Goal: Task Accomplishment & Management: Manage account settings

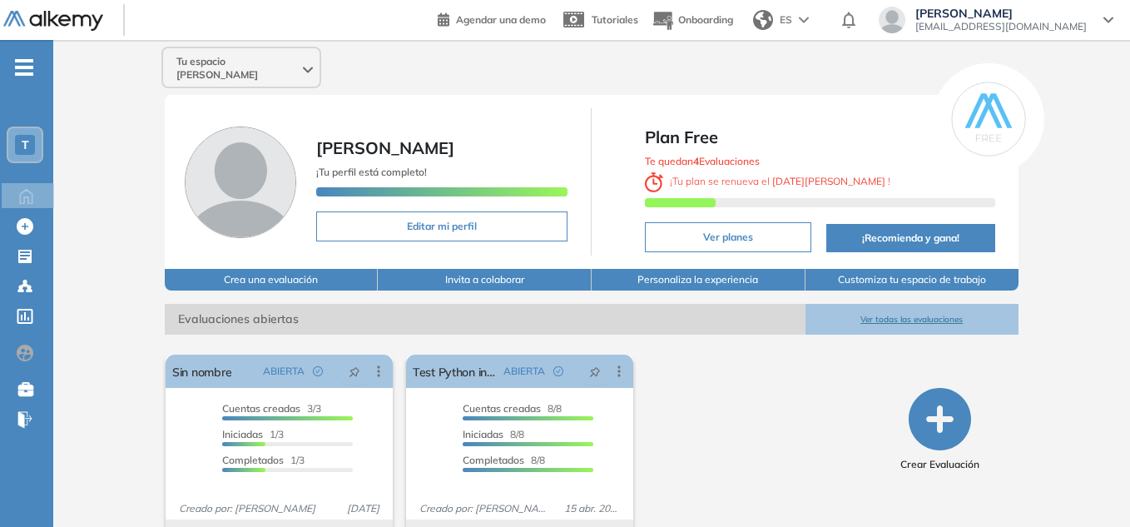
scroll to position [37, 0]
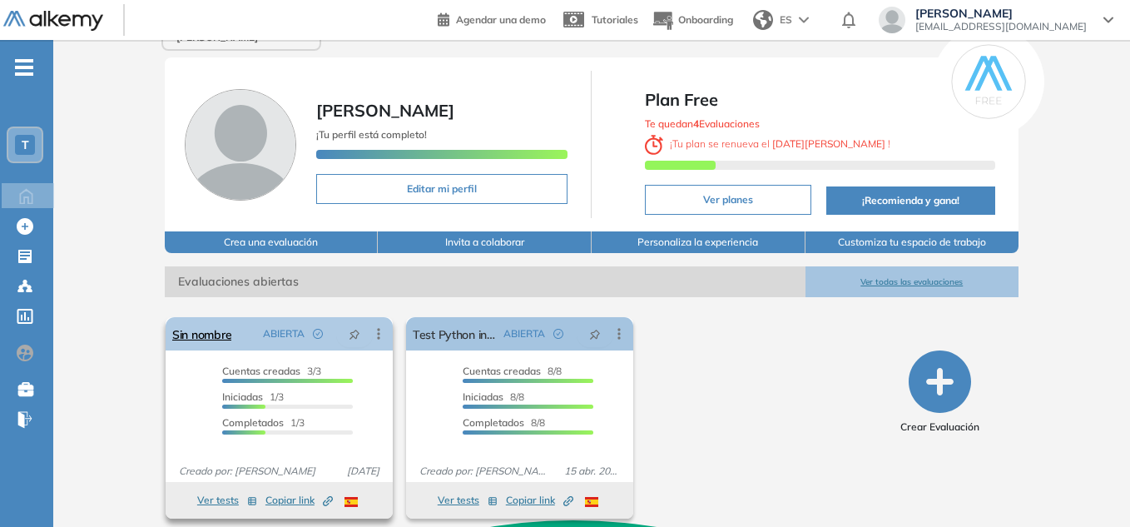
click at [376, 325] on icon at bounding box center [378, 333] width 17 height 17
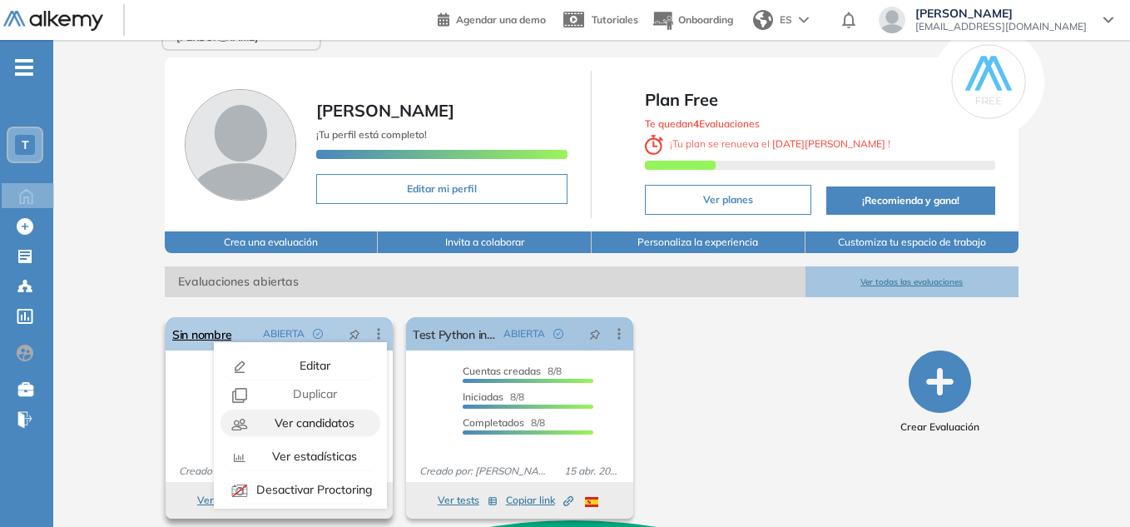
click at [275, 415] on span "Ver candidatos" at bounding box center [312, 422] width 83 height 15
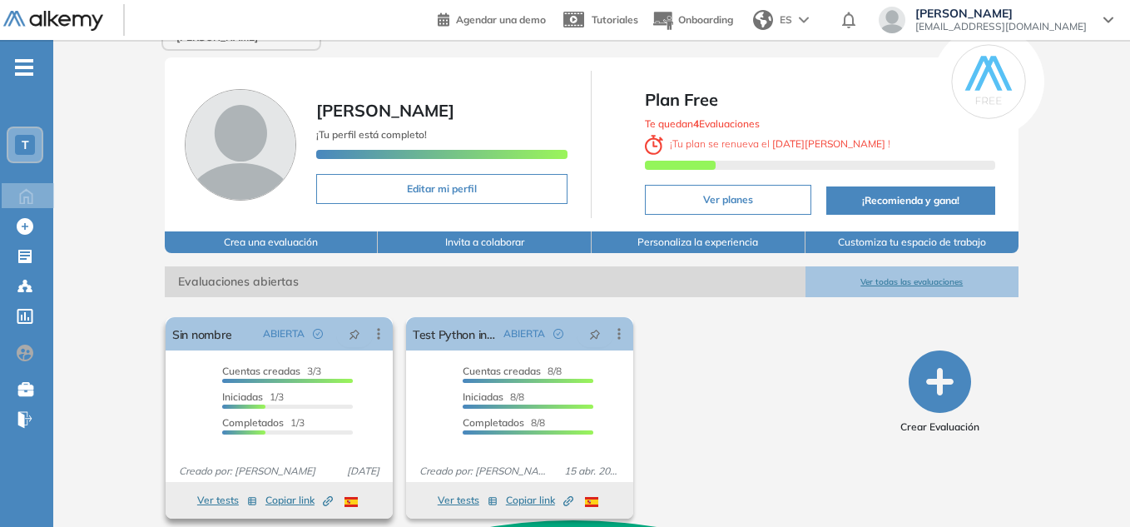
click at [209, 379] on div "Cuentas creadas 3/3 Prefiltrados 0/3 Iniciadas 1/3 Completados 1/3" at bounding box center [278, 402] width 147 height 77
click at [220, 490] on button "Ver tests" at bounding box center [227, 500] width 60 height 20
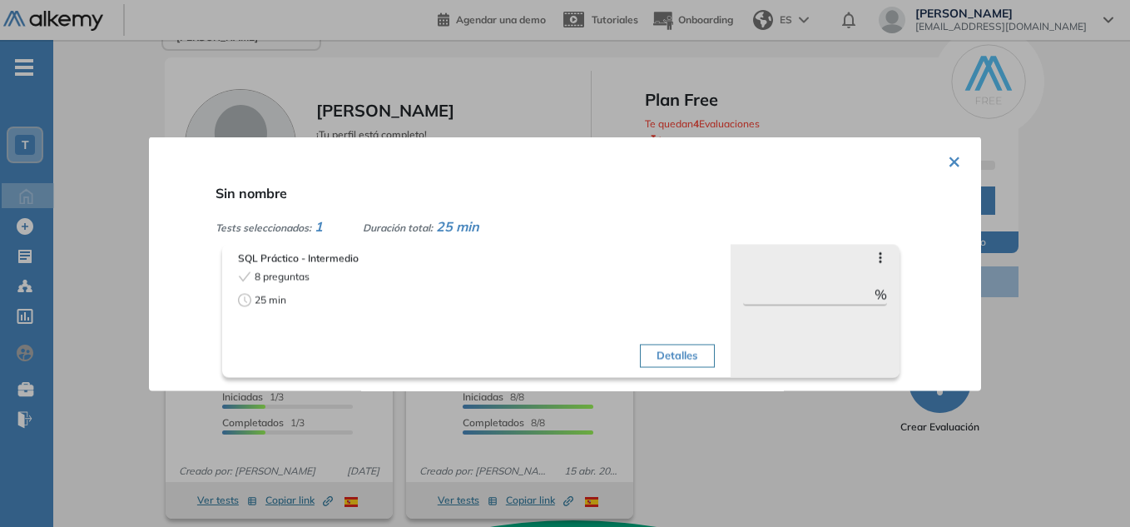
click at [948, 160] on button "×" at bounding box center [954, 159] width 13 height 32
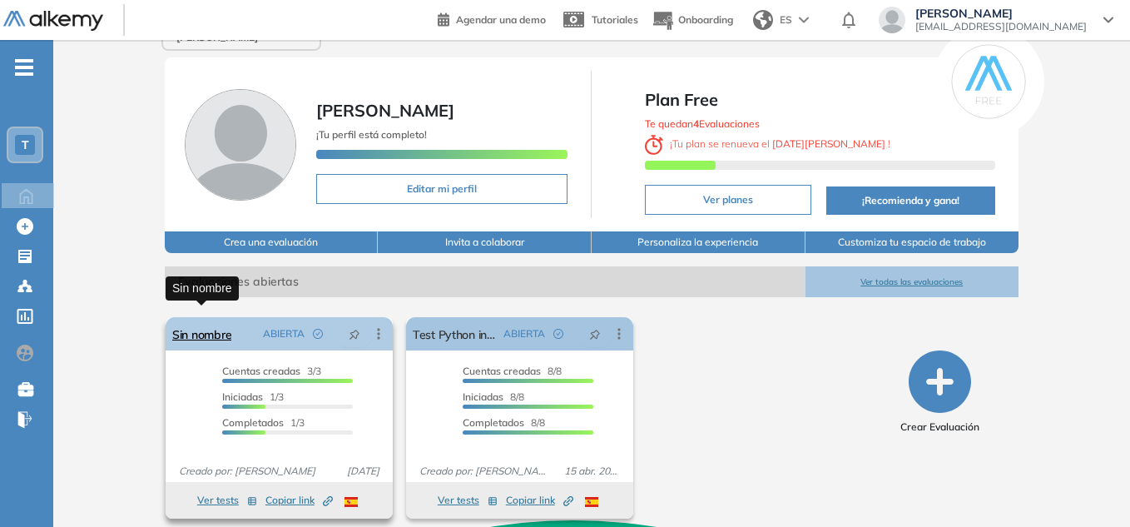
click at [206, 325] on link "Sin nombre" at bounding box center [201, 333] width 59 height 33
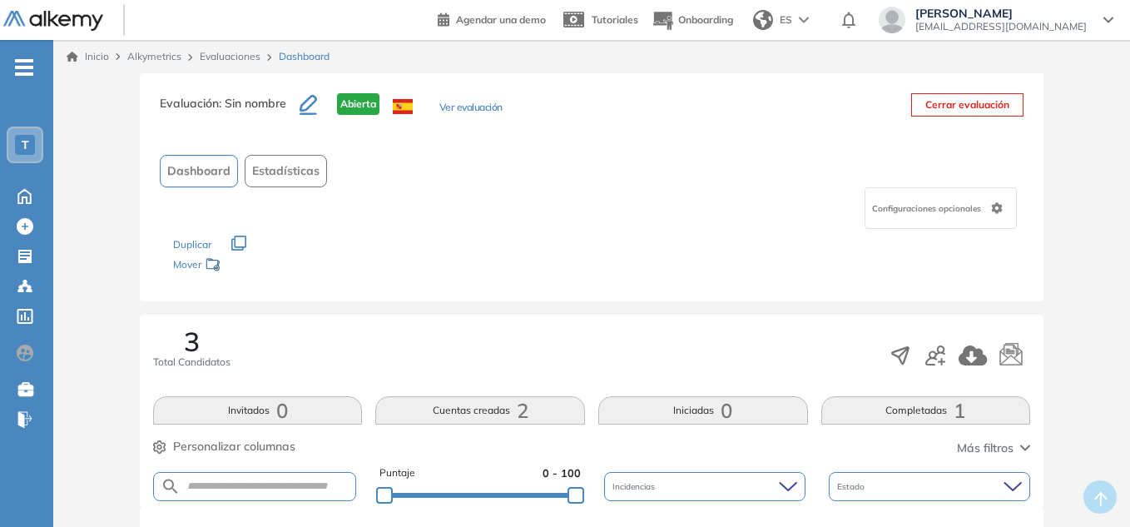
click at [304, 110] on icon "button" at bounding box center [307, 103] width 17 height 17
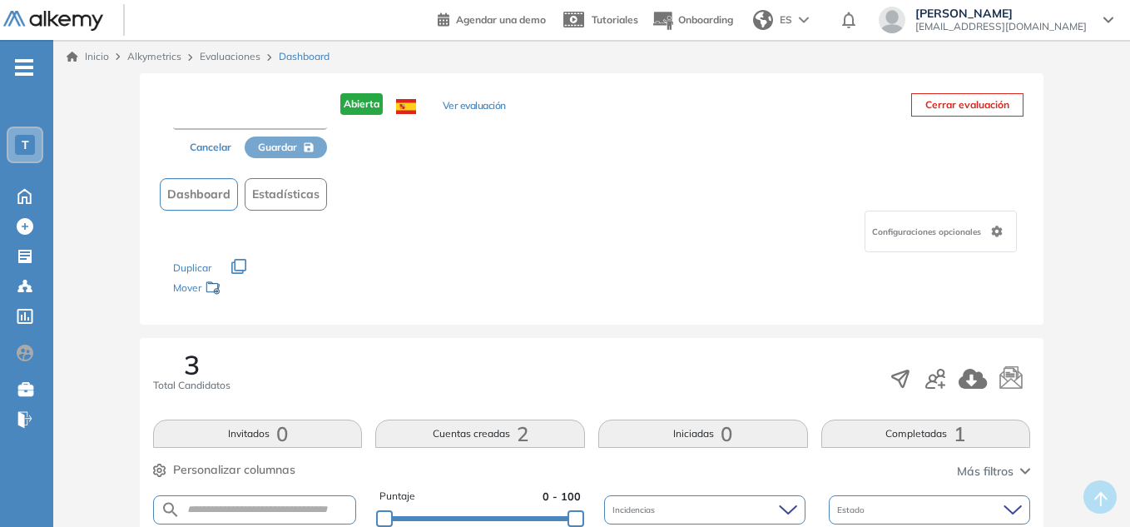
click at [304, 110] on input "text" at bounding box center [250, 115] width 154 height 30
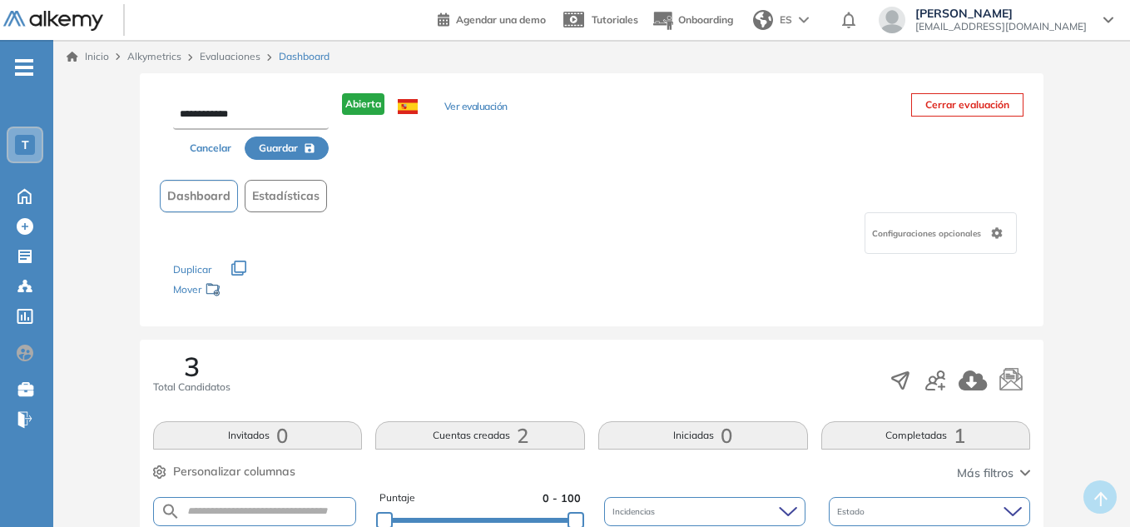
type input "**********"
click at [298, 148] on span "Guardar" at bounding box center [278, 148] width 39 height 15
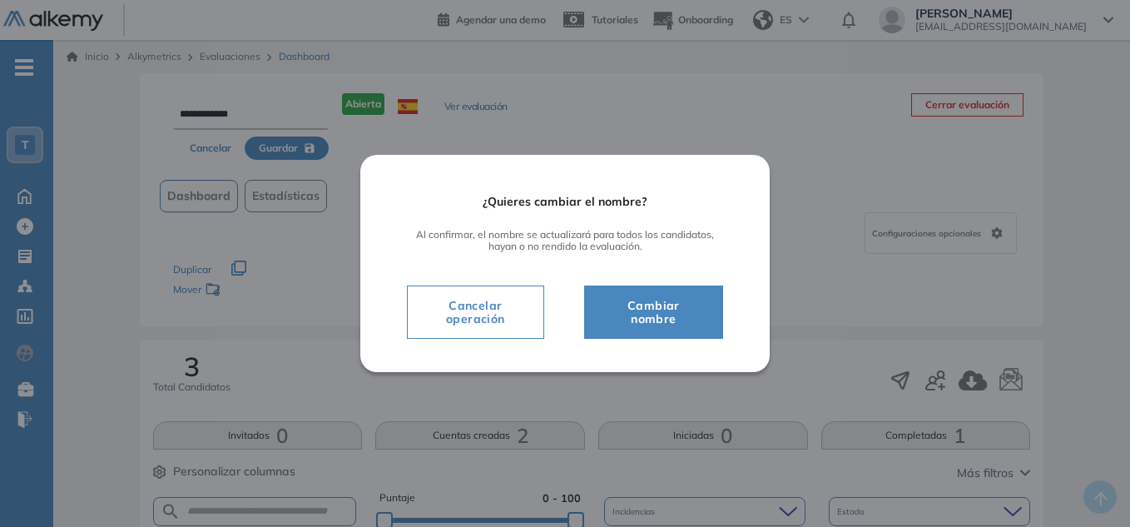
click at [666, 317] on span "Cambiar nombre" at bounding box center [653, 311] width 97 height 33
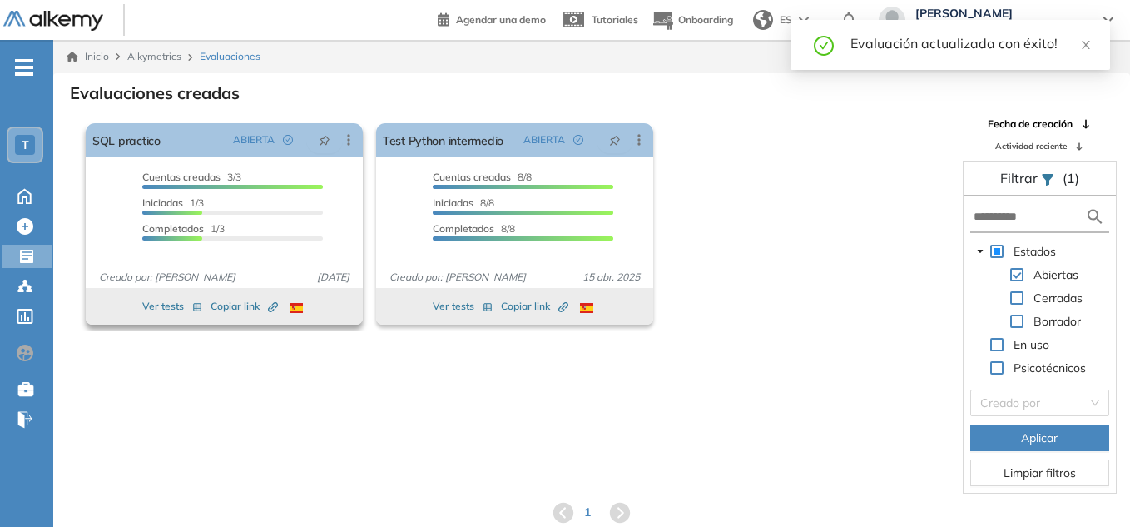
click at [231, 305] on span "Copiar link Created by potrace 1.16, written by [PERSON_NAME] [DATE]-[DATE]" at bounding box center [243, 306] width 67 height 15
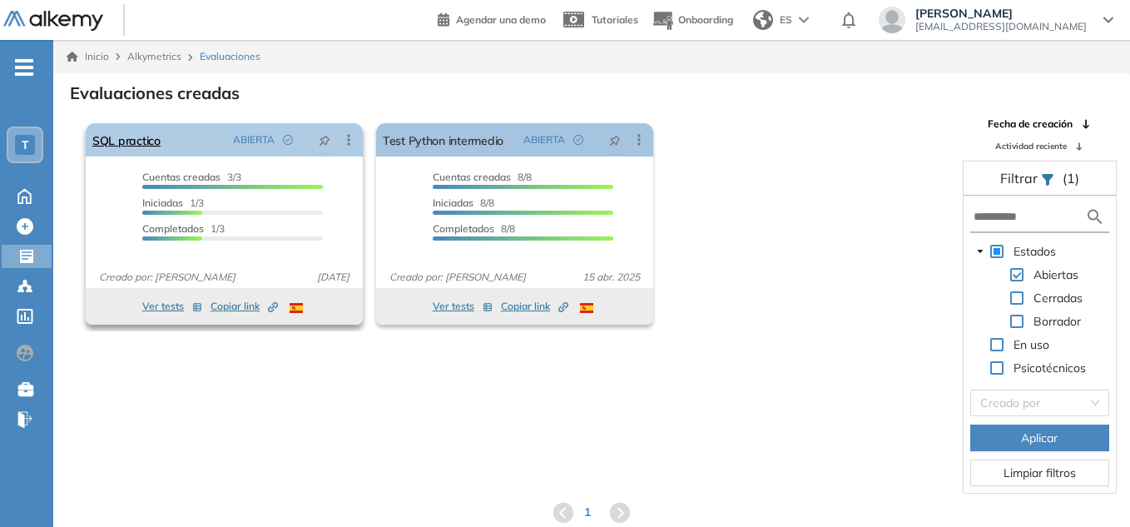
click at [187, 138] on div "SQL practico ABIERTA Editar Los siguientes tests ya no están disponibles o tien…" at bounding box center [224, 139] width 277 height 33
click at [354, 141] on icon at bounding box center [348, 139] width 17 height 17
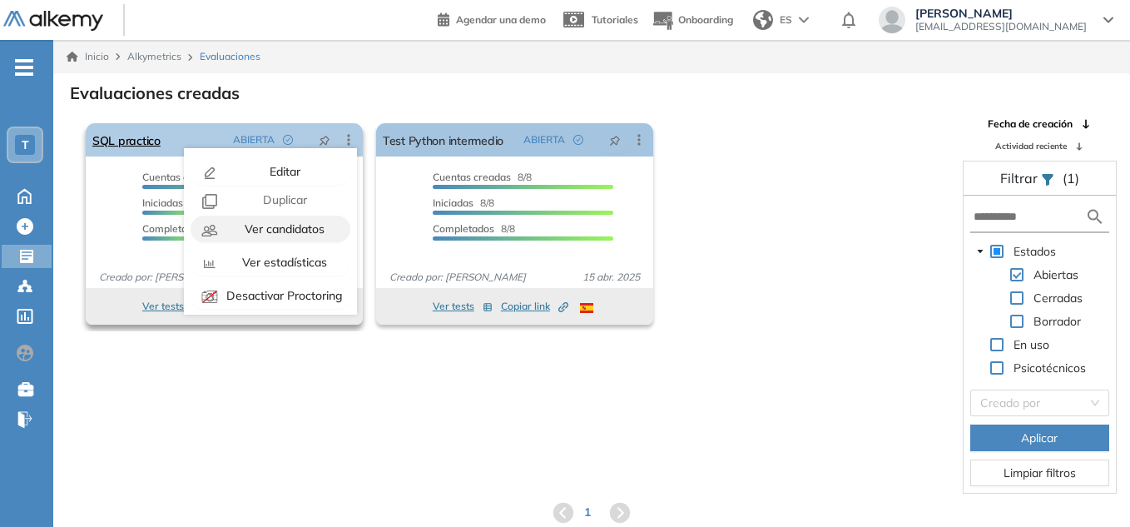
click at [295, 233] on span "Ver candidatos" at bounding box center [282, 228] width 83 height 15
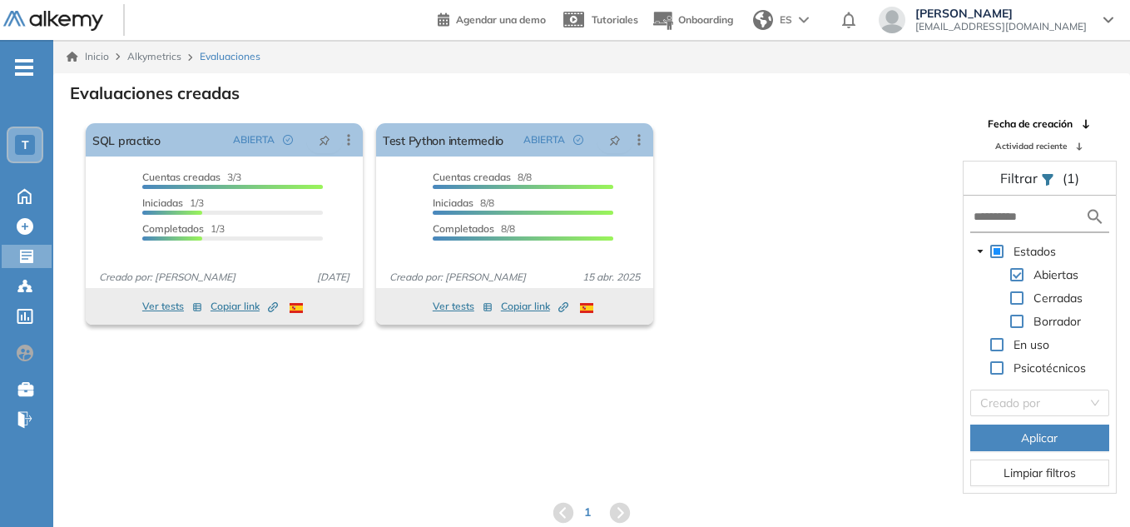
click at [243, 361] on div "El proctoring será activado ¡Importante!: Los usuarios que ya realizaron la eva…" at bounding box center [591, 304] width 1075 height 377
click at [167, 303] on button "Ver tests" at bounding box center [172, 306] width 60 height 20
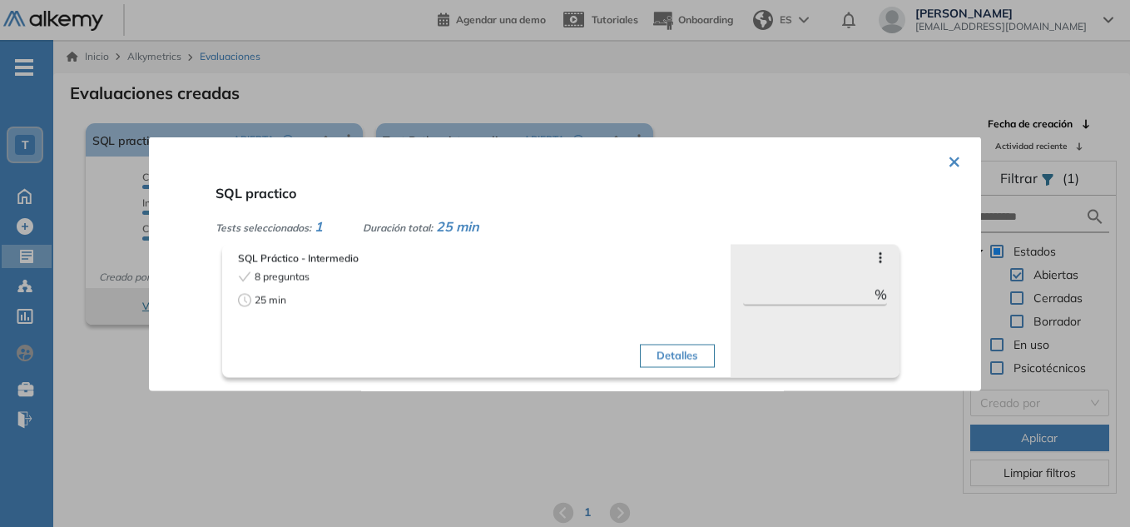
click at [948, 158] on button "×" at bounding box center [954, 159] width 13 height 32
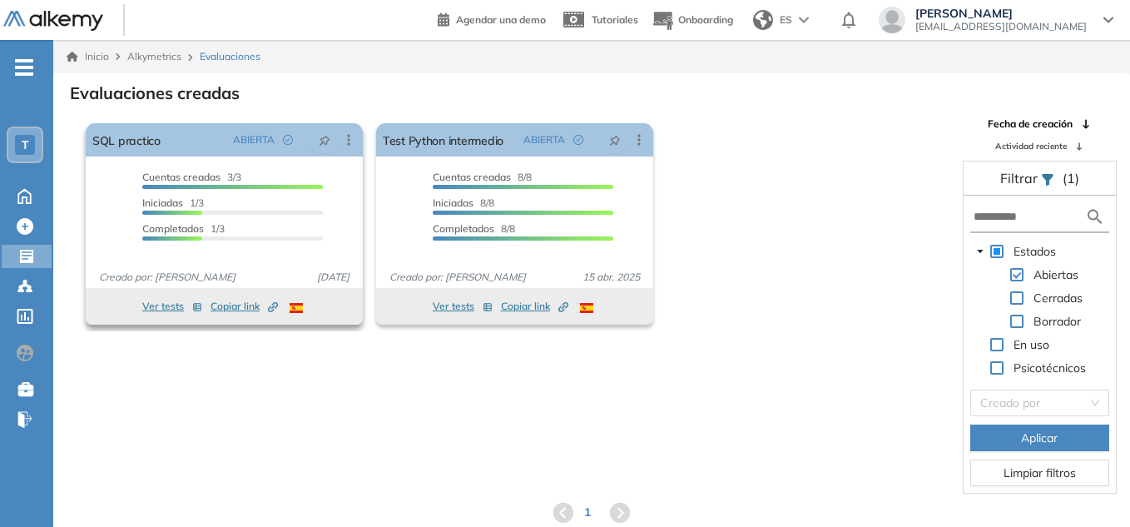
click at [240, 248] on div "Cuentas creadas 3/3 Prefiltrados 0/3 Iniciadas 1/3 Completados 1/3" at bounding box center [224, 213] width 277 height 87
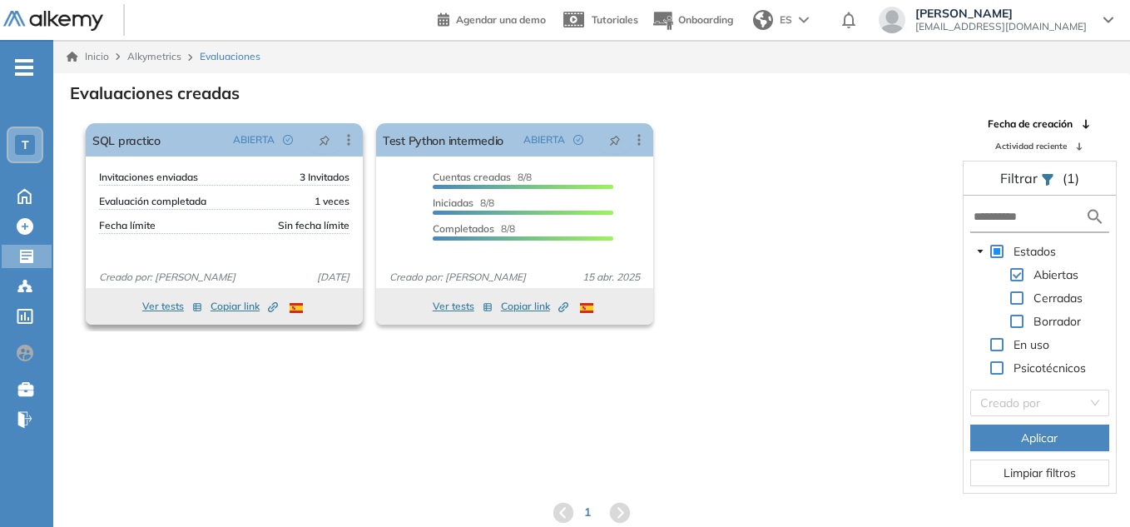
click at [240, 247] on div "Invitaciones enviadas 3 Invitados Evaluación completada 1 veces Fecha límite Si…" at bounding box center [224, 213] width 277 height 87
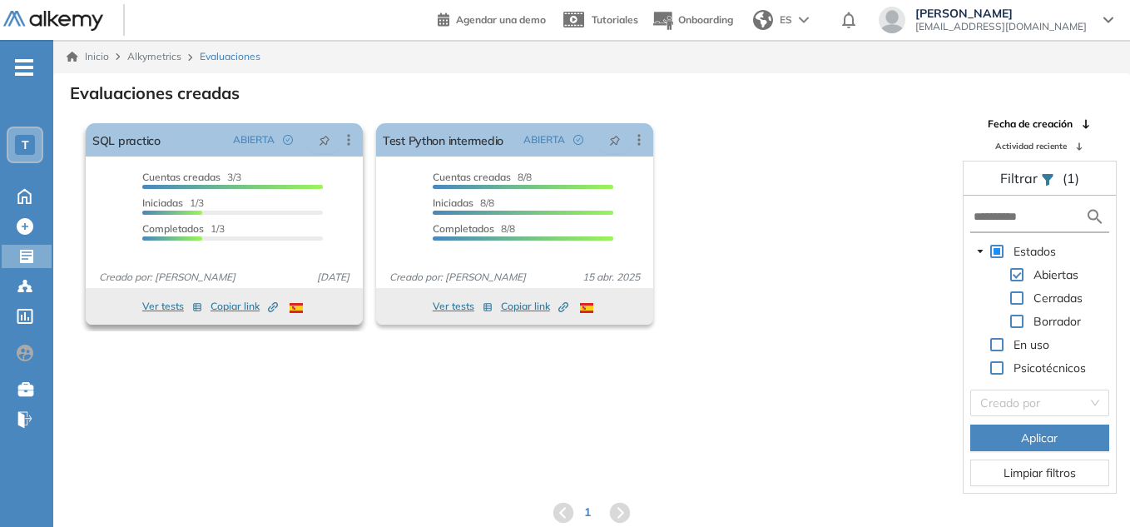
click at [240, 247] on div "Cuentas creadas 3/3 Prefiltrados 0/3 Iniciadas 1/3 Completados 1/3" at bounding box center [224, 213] width 277 height 87
click at [198, 137] on div "SQL practico ABIERTA Editar Los siguientes tests ya no están disponibles o tien…" at bounding box center [224, 139] width 277 height 33
click at [149, 313] on button "Ver tests" at bounding box center [172, 306] width 60 height 20
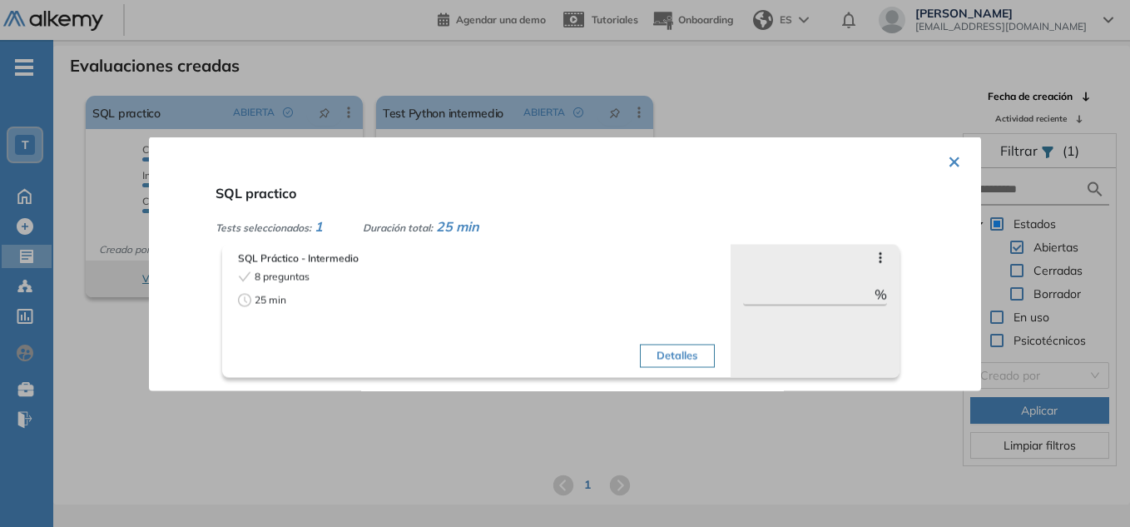
scroll to position [40, 0]
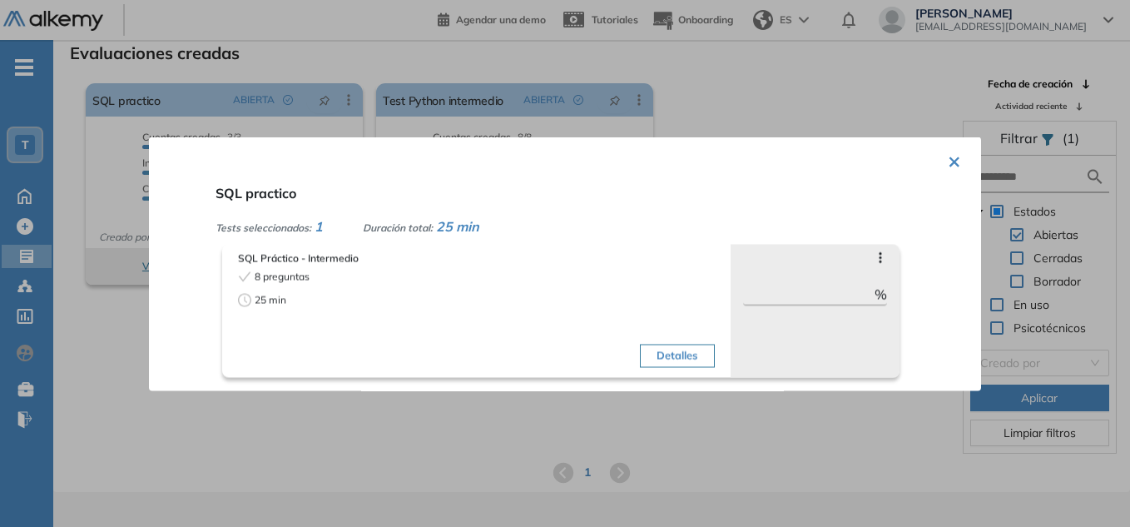
click at [948, 161] on button "×" at bounding box center [954, 159] width 13 height 32
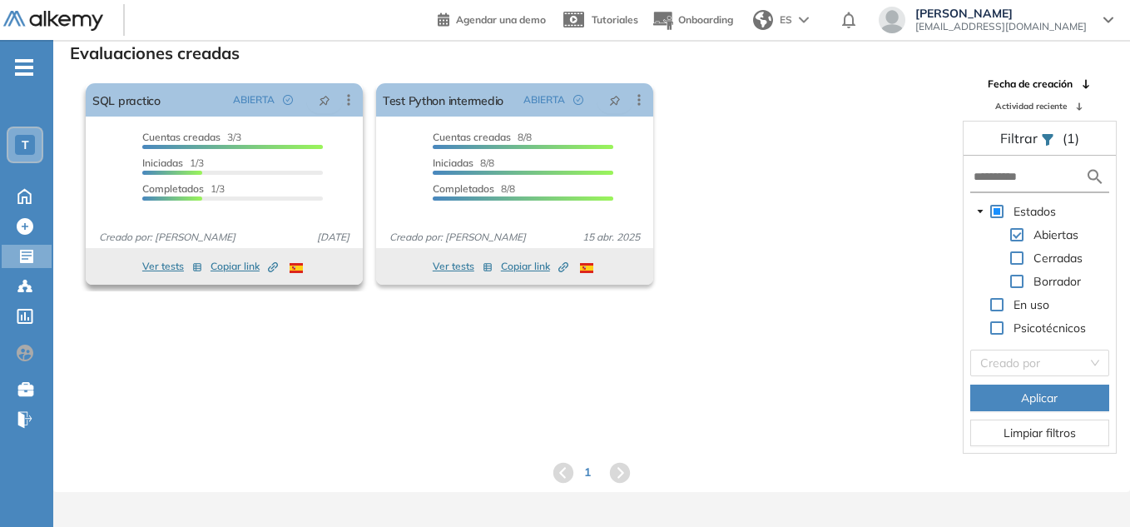
click at [194, 265] on icon "button" at bounding box center [197, 267] width 10 height 10
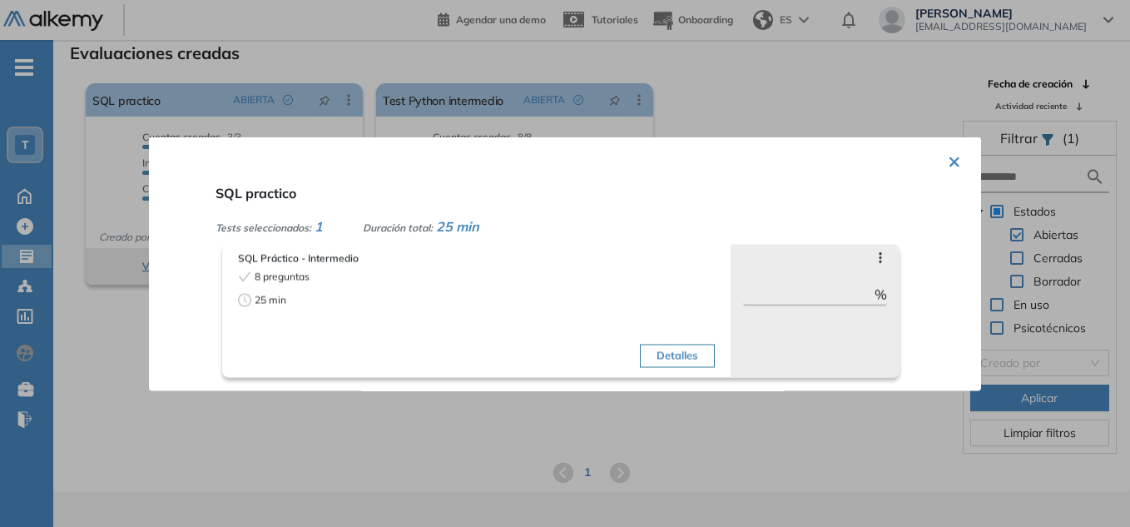
click at [681, 365] on button "Detalles" at bounding box center [677, 355] width 74 height 23
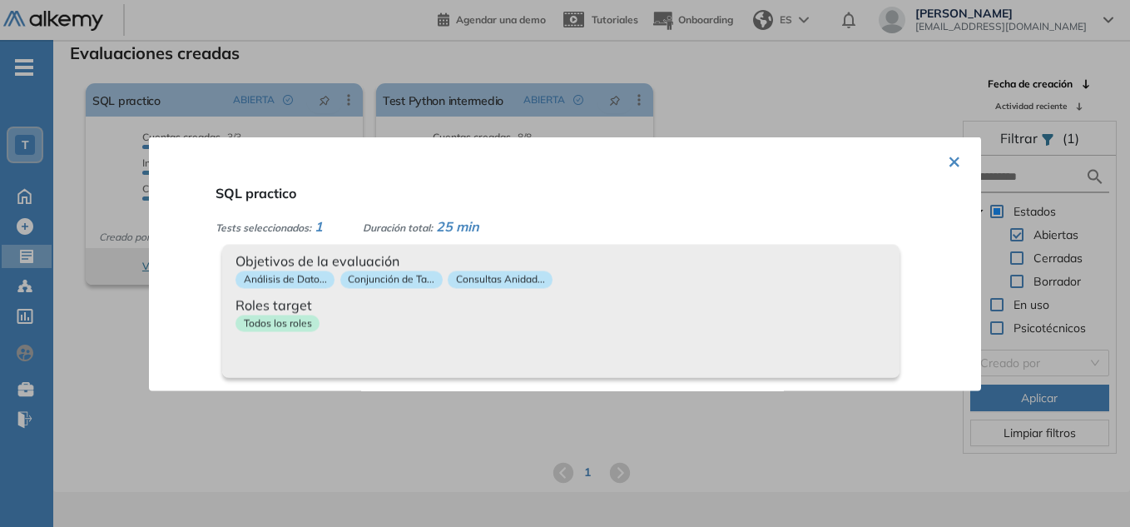
click at [956, 166] on div "× SQL practico Tests seleccionados: 1 Duración total: 25 min SQL Práctico - Int…" at bounding box center [565, 263] width 832 height 254
click at [953, 164] on button "×" at bounding box center [954, 159] width 13 height 32
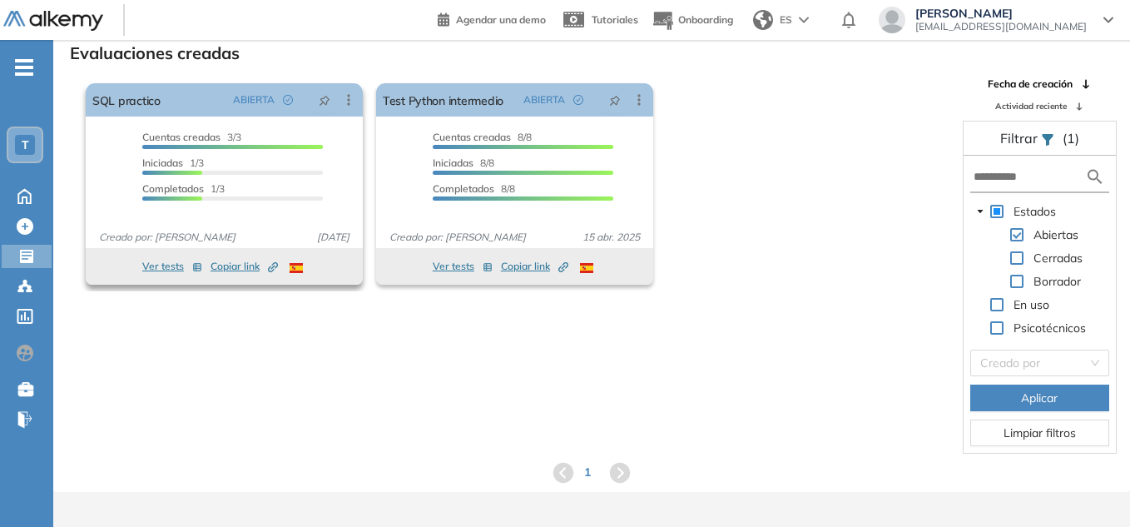
click at [344, 274] on div "Ver tests Copiar link Created by potrace 1.16, written by [PERSON_NAME] [DATE]-…" at bounding box center [224, 266] width 260 height 20
click at [192, 176] on div "Cuentas creadas 3/3 Prefiltrados 0/3 Iniciadas 1/3 Completados 1/3" at bounding box center [232, 168] width 181 height 77
click at [135, 167] on div "Cuentas creadas 3/3 Prefiltrados 0/3 Iniciadas 1/3 Completados 1/3" at bounding box center [224, 168] width 197 height 77
click at [277, 143] on div "Cuentas creadas 3/3" at bounding box center [232, 139] width 181 height 19
click at [357, 101] on icon at bounding box center [348, 100] width 17 height 17
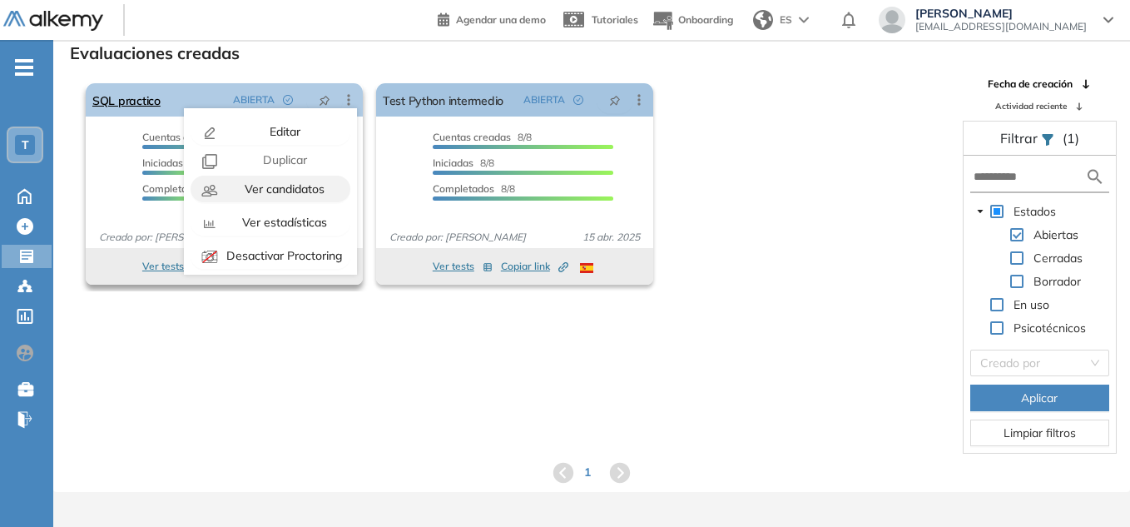
click at [275, 191] on span "Ver candidatos" at bounding box center [282, 188] width 83 height 15
click at [213, 185] on icon "button" at bounding box center [213, 188] width 6 height 6
click at [272, 186] on span "Ver candidatos" at bounding box center [282, 188] width 83 height 15
click at [272, 185] on span "Ver candidatos" at bounding box center [282, 188] width 83 height 15
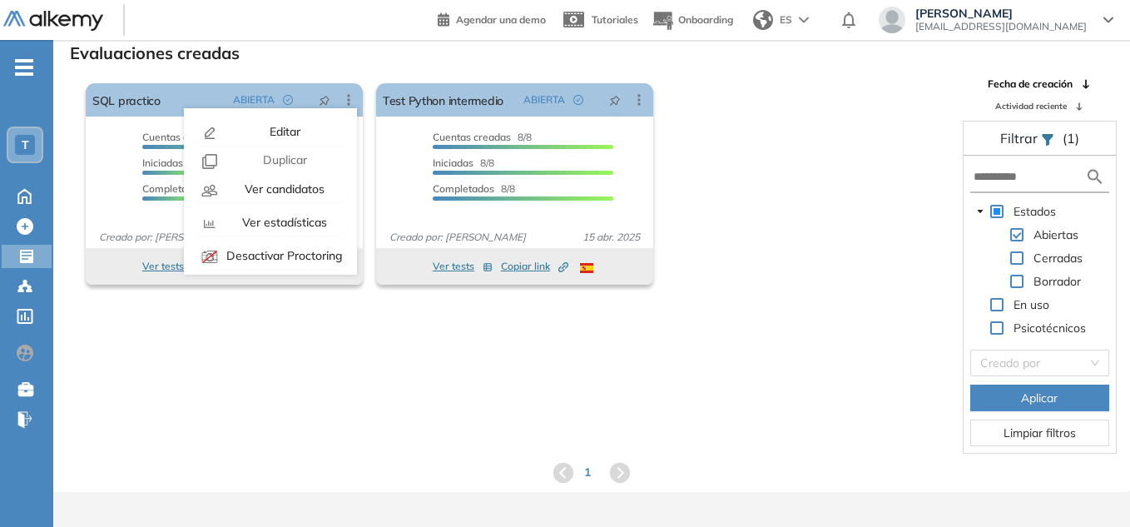
click at [342, 52] on div "Evaluaciones creadas" at bounding box center [592, 51] width 1050 height 23
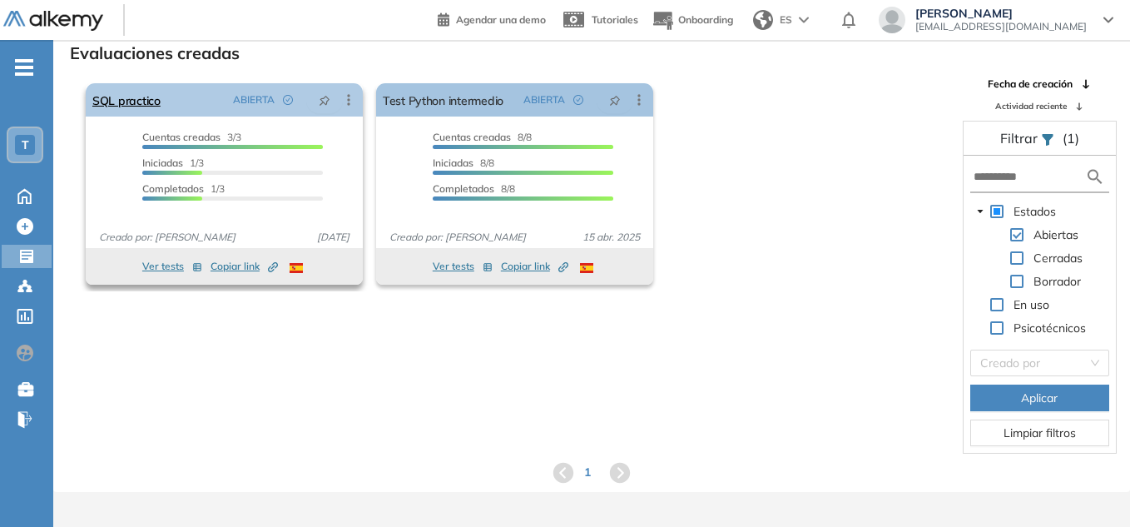
click at [281, 101] on div "ABIERTA" at bounding box center [266, 100] width 80 height 27
click at [242, 101] on span "ABIERTA" at bounding box center [254, 99] width 42 height 15
click at [114, 105] on link "SQL practico" at bounding box center [126, 99] width 68 height 33
